Goal: Information Seeking & Learning: Learn about a topic

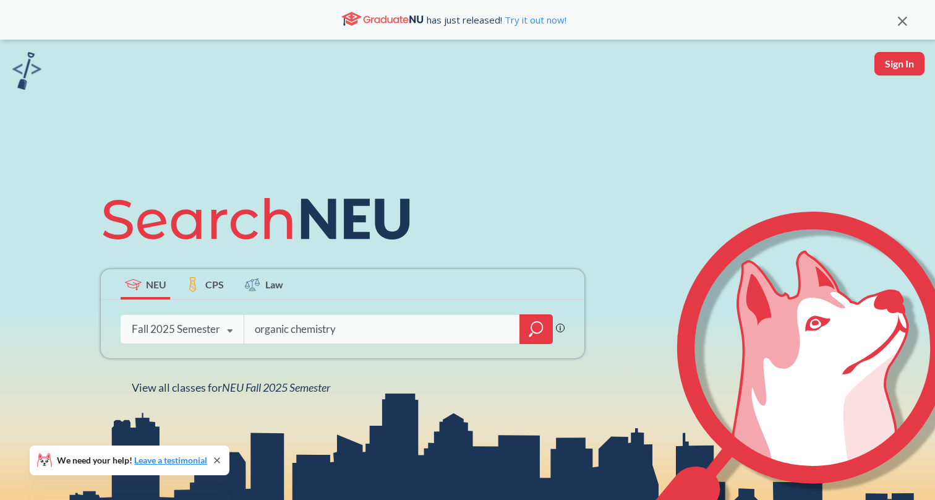
type input "organic chemistry"
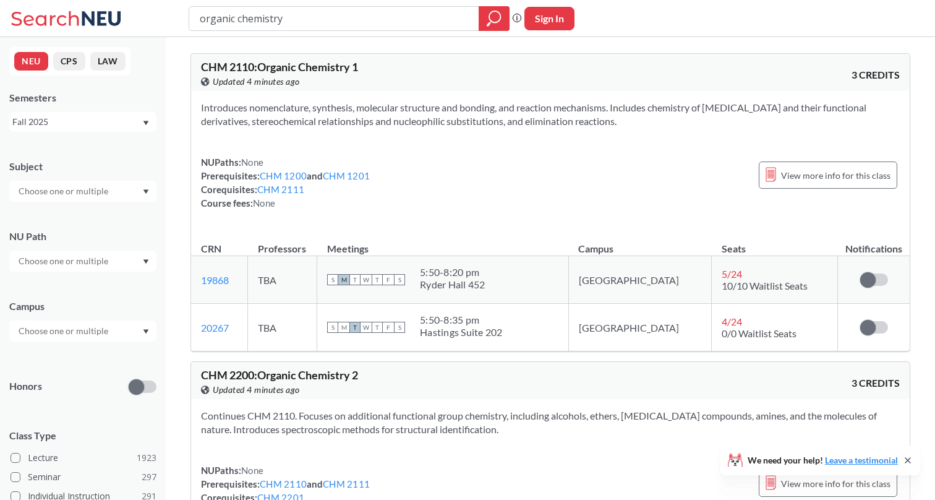
click at [114, 126] on div "Fall 2025" at bounding box center [76, 122] width 129 height 14
click at [57, 212] on span "Spring 2025" at bounding box center [40, 217] width 49 height 14
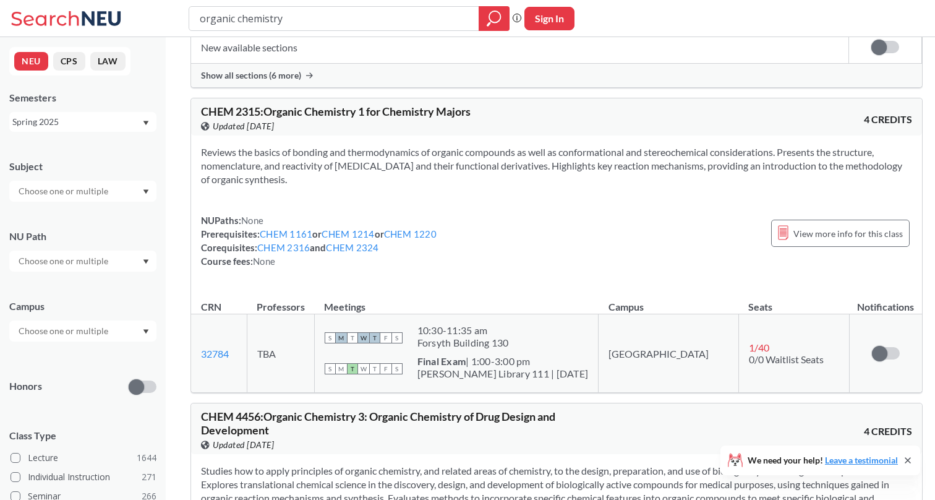
scroll to position [938, 0]
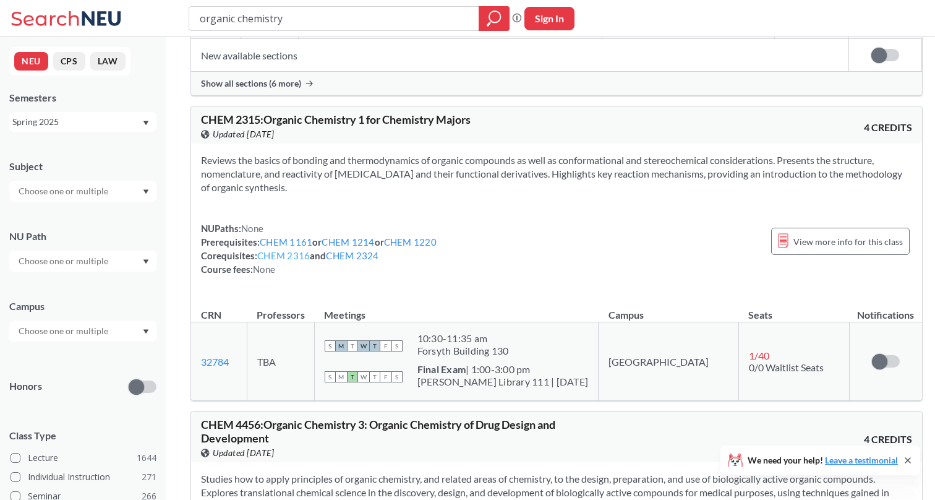
click at [288, 255] on link "CHEM 2316" at bounding box center [283, 255] width 53 height 11
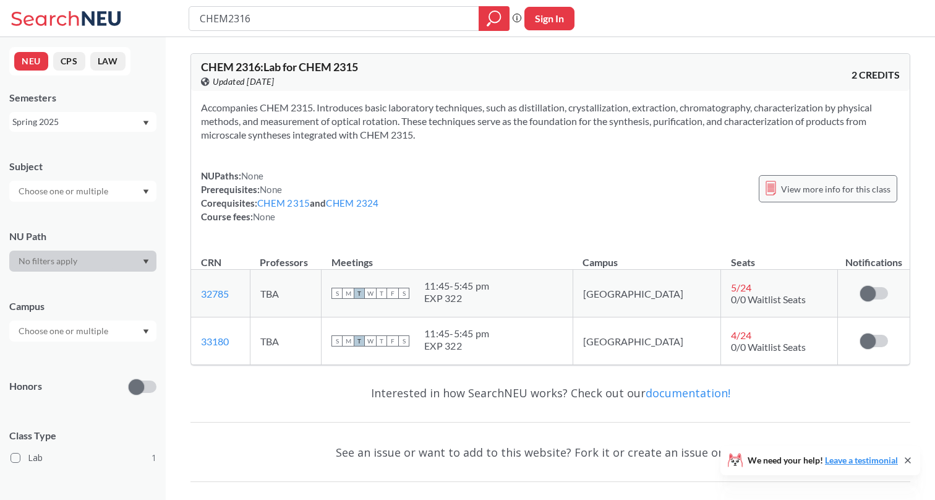
click at [812, 191] on span "View more info for this class" at bounding box center [835, 188] width 109 height 15
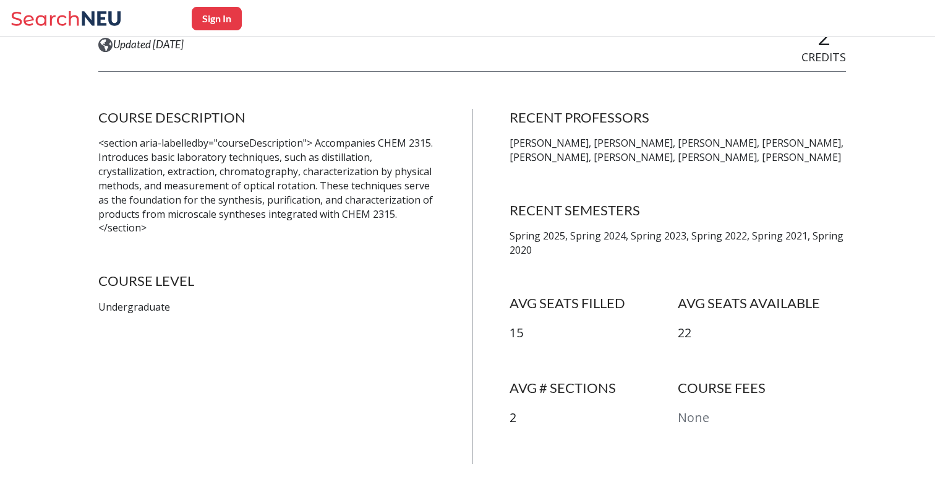
scroll to position [213, 0]
